Goal: Complete application form

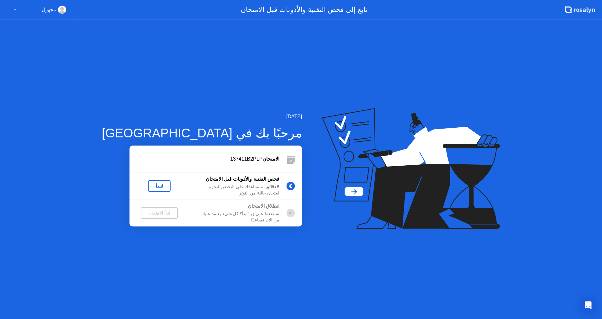
click at [151, 188] on div "لنبدأ" at bounding box center [160, 185] width 18 height 5
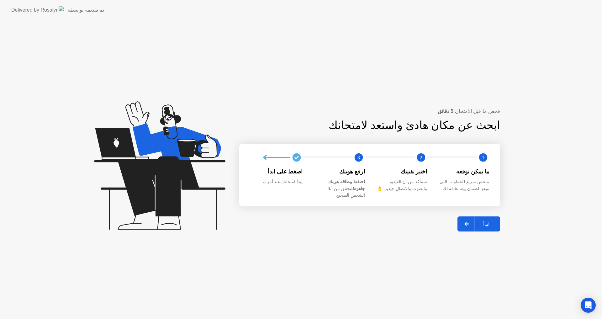
click at [490, 221] on div "ابدأ" at bounding box center [486, 224] width 24 height 6
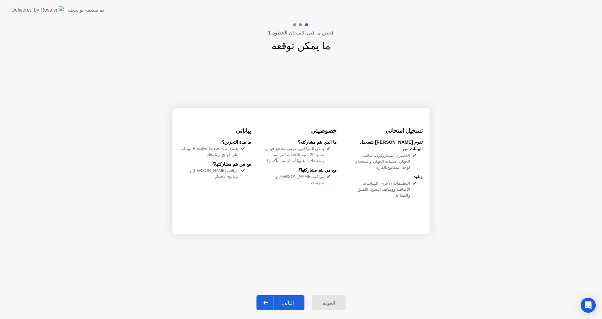
click at [288, 301] on div "التالي" at bounding box center [287, 303] width 29 height 6
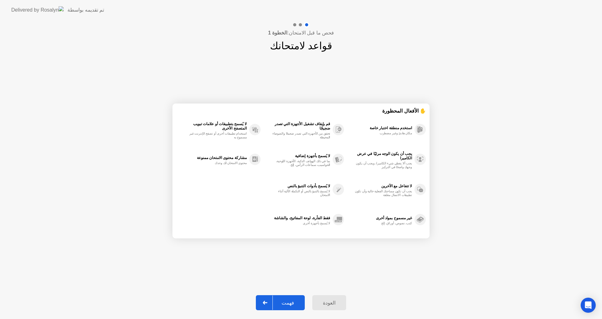
click at [288, 301] on div "فهمت" at bounding box center [288, 303] width 30 height 6
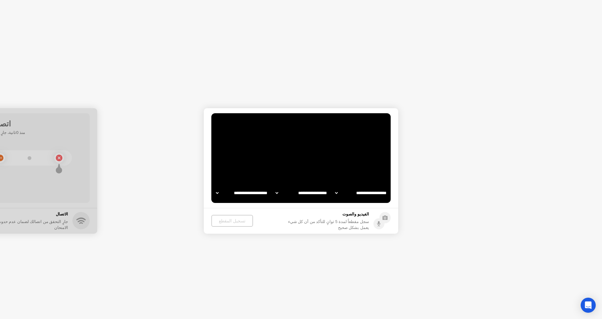
select select "**********"
select select "*******"
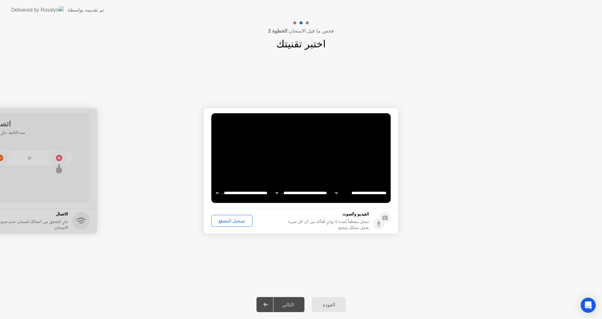
click at [291, 305] on div "التالي" at bounding box center [287, 305] width 29 height 6
click at [288, 304] on div "التالي" at bounding box center [287, 305] width 29 height 6
click at [242, 222] on div "تسجيل المقطع" at bounding box center [232, 220] width 37 height 5
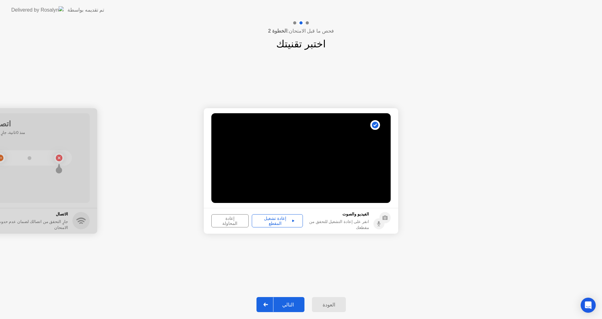
click at [286, 222] on div "إعادة تشغيل المقطع" at bounding box center [277, 221] width 47 height 10
click at [289, 220] on div "إعادة تشغيل المقطع" at bounding box center [277, 221] width 47 height 10
click at [296, 304] on div "التالي" at bounding box center [287, 305] width 29 height 6
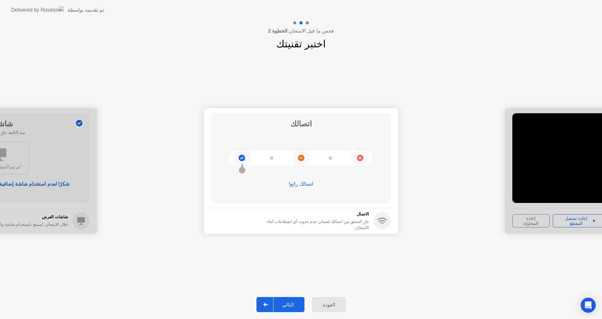
click at [284, 304] on div "التالي" at bounding box center [287, 305] width 29 height 6
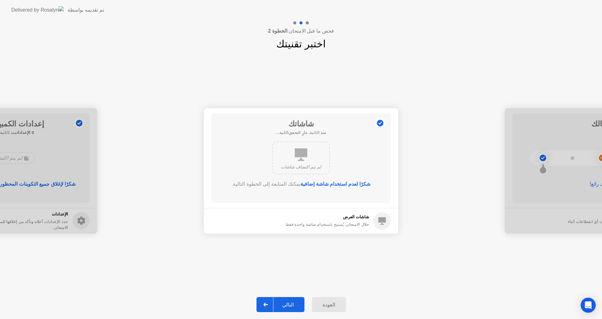
click at [284, 304] on div "التالي" at bounding box center [287, 305] width 29 height 6
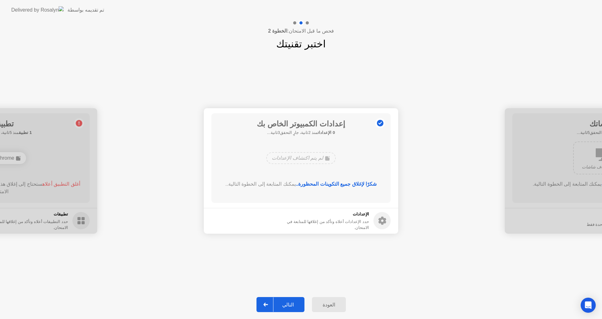
click at [284, 304] on div "التالي" at bounding box center [287, 305] width 29 height 6
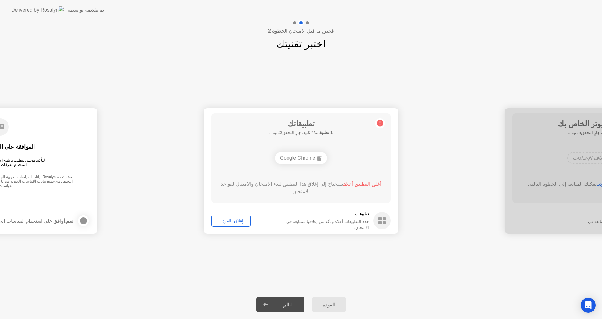
click at [284, 304] on div "التالي" at bounding box center [287, 305] width 29 height 6
click at [237, 223] on div "إغلاق بالقوة..." at bounding box center [231, 220] width 35 height 5
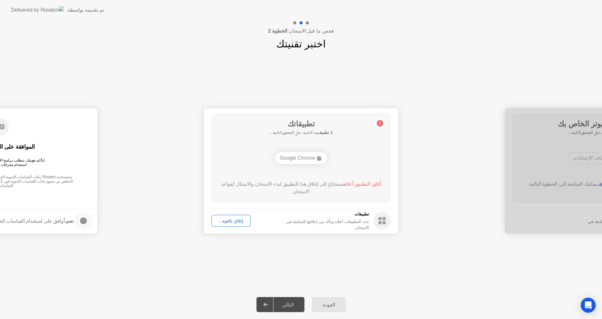
click at [240, 222] on div "إغلاق بالقوة..." at bounding box center [231, 220] width 35 height 5
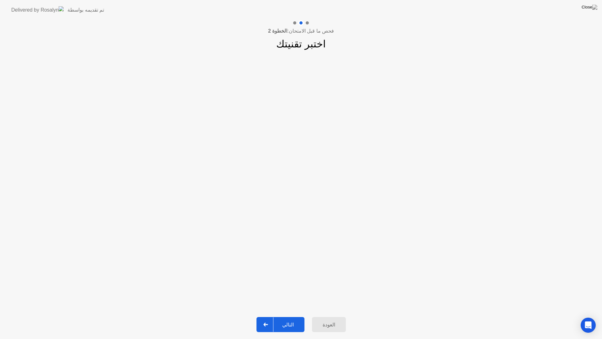
click at [289, 319] on button "التالي" at bounding box center [280, 324] width 48 height 15
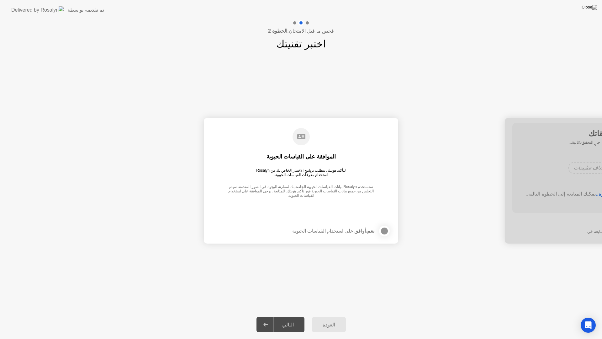
click at [384, 230] on div at bounding box center [385, 231] width 8 height 8
click at [291, 319] on div "التالي" at bounding box center [287, 324] width 29 height 6
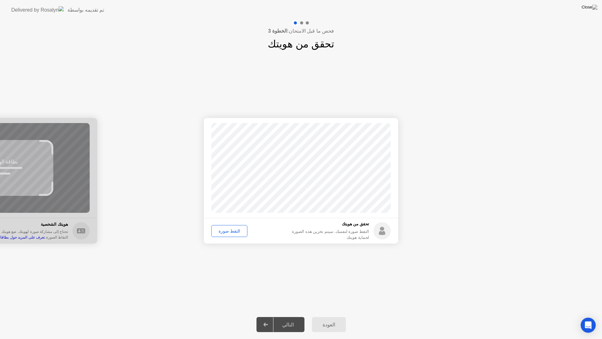
click at [219, 232] on div "التقط صورة" at bounding box center [230, 230] width 32 height 5
click at [285, 319] on div "التالي" at bounding box center [287, 324] width 29 height 6
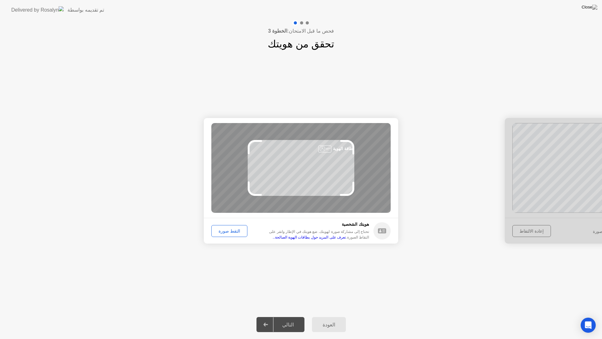
click at [227, 233] on div "التقط صورة" at bounding box center [230, 230] width 32 height 5
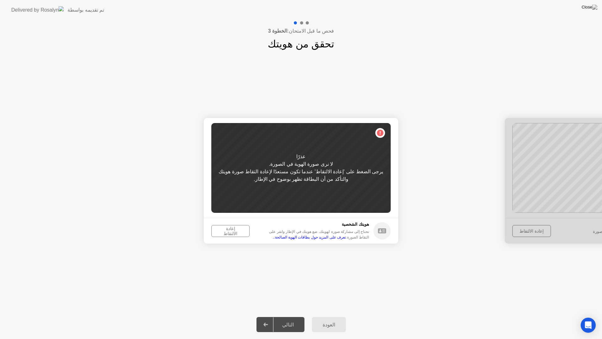
click at [236, 230] on div "إعادة الالتقاط" at bounding box center [231, 231] width 34 height 10
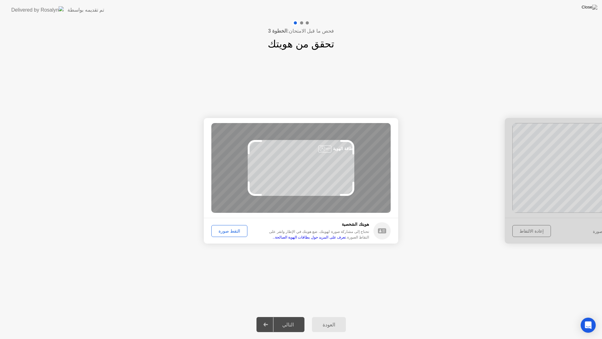
click at [233, 229] on div "التقط صورة" at bounding box center [230, 230] width 32 height 5
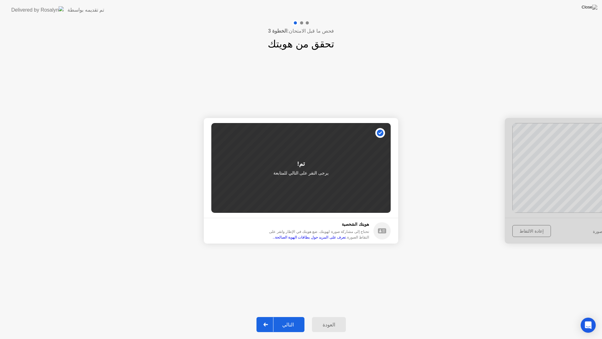
click at [287, 319] on div "التالي" at bounding box center [287, 324] width 29 height 6
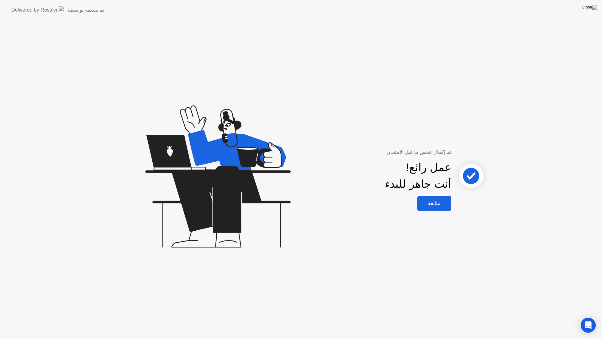
click at [432, 204] on div "متابعة" at bounding box center [434, 203] width 30 height 6
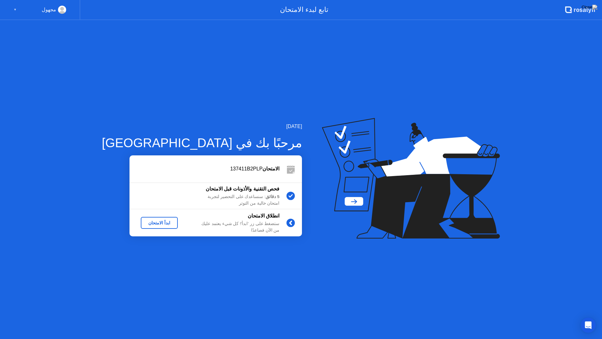
click at [144, 220] on div "ابدأ الامتحان" at bounding box center [159, 222] width 32 height 5
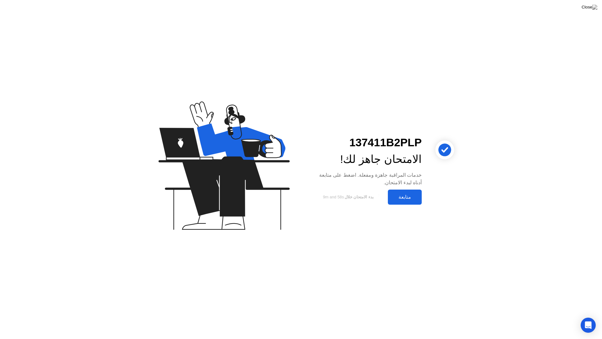
click at [398, 200] on div "متابعة" at bounding box center [405, 197] width 30 height 6
